Goal: Task Accomplishment & Management: Use online tool/utility

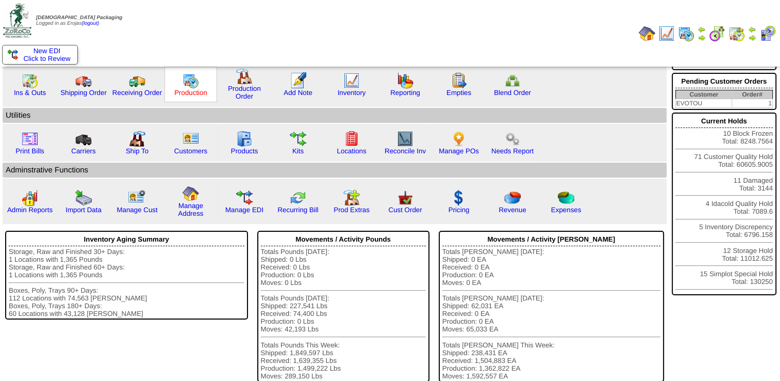
click at [175, 94] on link "Production" at bounding box center [190, 93] width 33 height 8
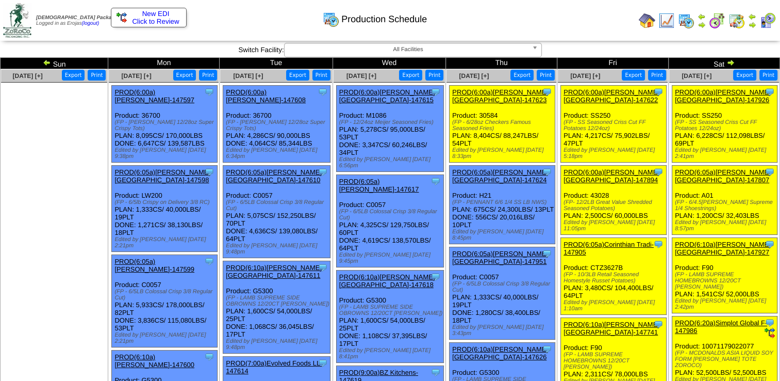
click at [705, 168] on link "PROD(6:05a)[PERSON_NAME][GEOGRAPHIC_DATA]-147807" at bounding box center [723, 175] width 96 height 15
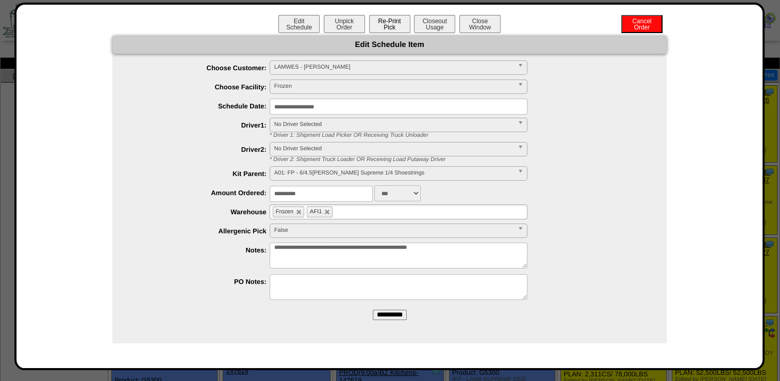
click at [388, 28] on button "Re-Print Pick" at bounding box center [389, 24] width 41 height 18
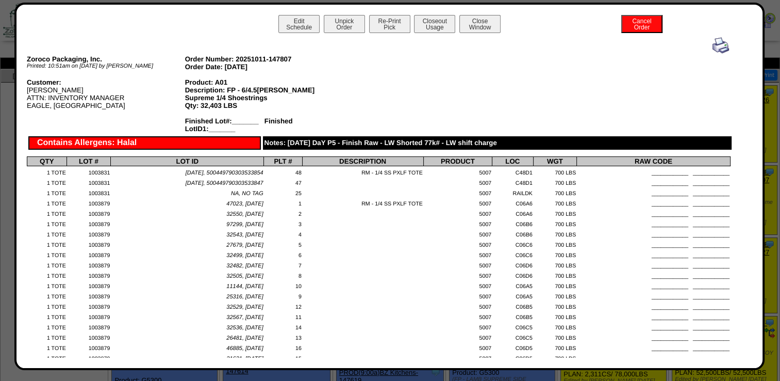
click at [713, 44] on img at bounding box center [721, 45] width 17 height 17
